Goal: Transaction & Acquisition: Purchase product/service

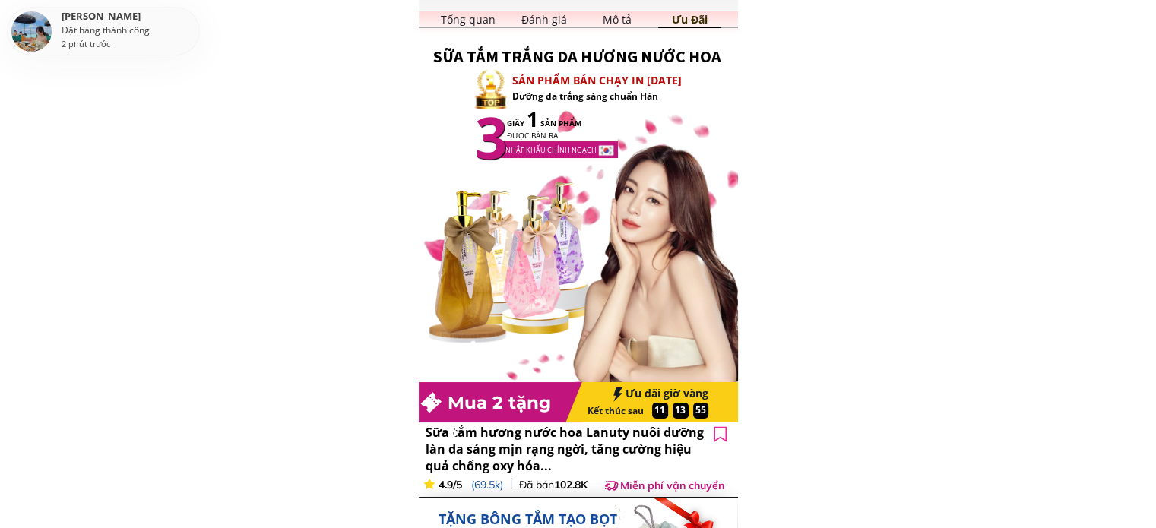
scroll to position [20, 0]
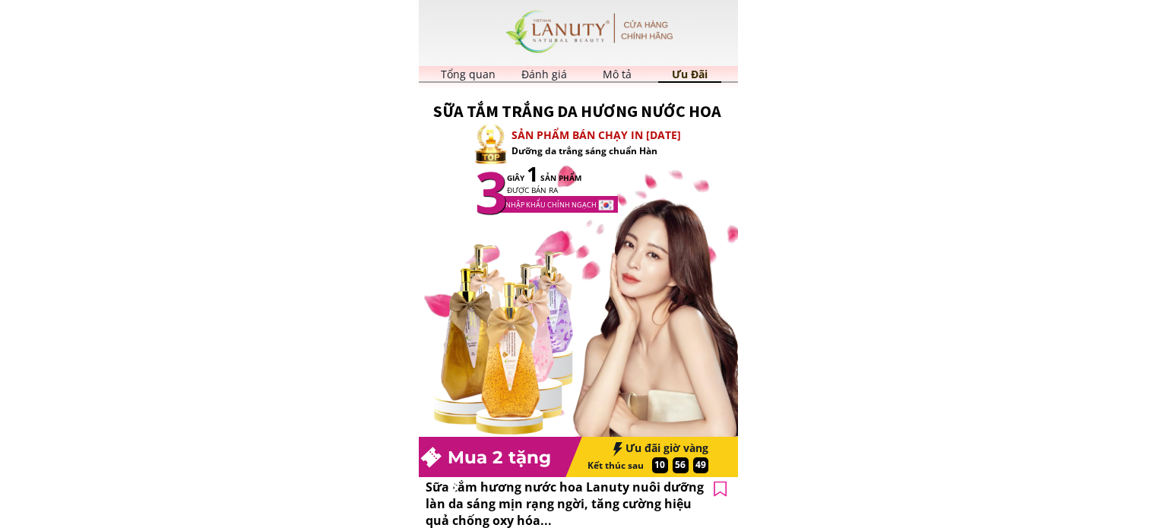
scroll to position [20, 0]
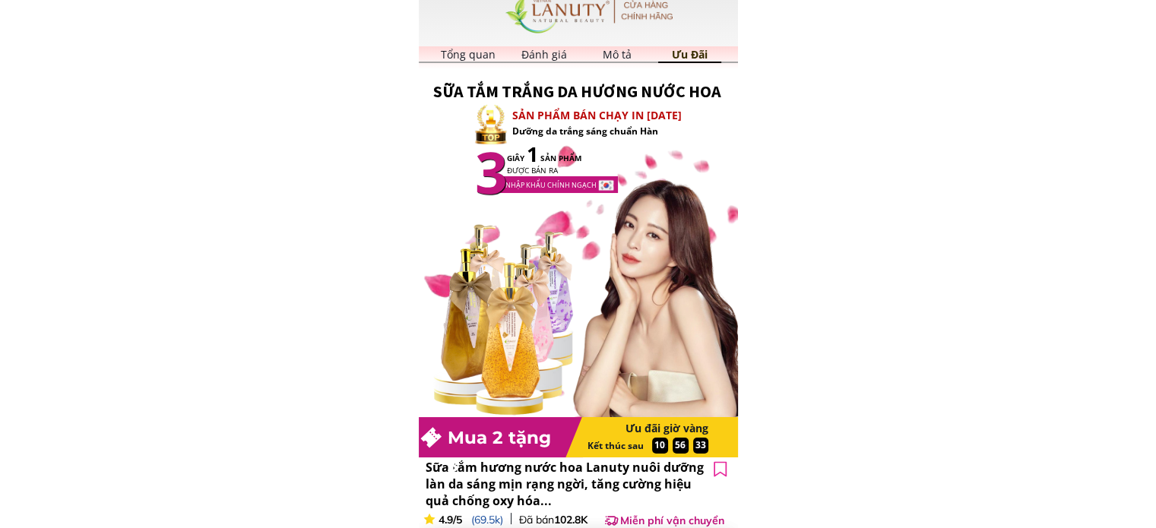
scroll to position [20, 0]
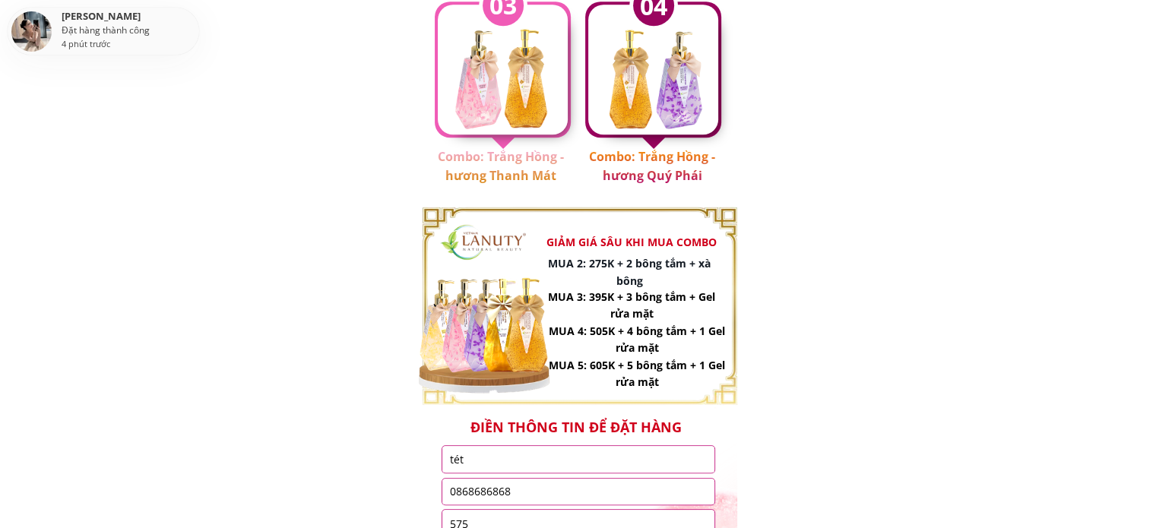
scroll to position [1307, 0]
